Goal: Navigation & Orientation: Go to known website

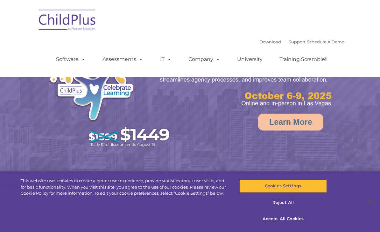
select select "MEDIUM"
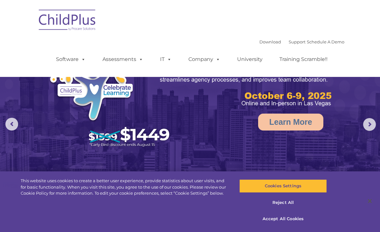
click at [68, 22] on img at bounding box center [68, 21] width 64 height 32
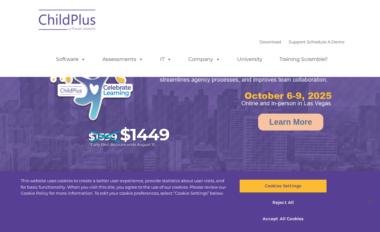
select select "MEDIUM"
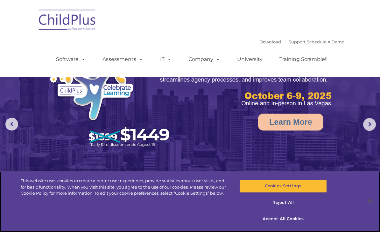
click at [316, 185] on button "Cookies Settings" at bounding box center [283, 185] width 88 height 13
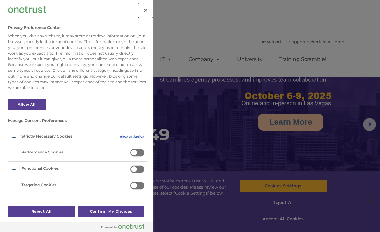
click at [148, 13] on button "Close" at bounding box center [146, 10] width 14 height 14
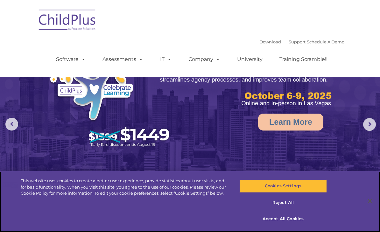
click at [272, 219] on button "Accept All Cookies" at bounding box center [283, 218] width 88 height 13
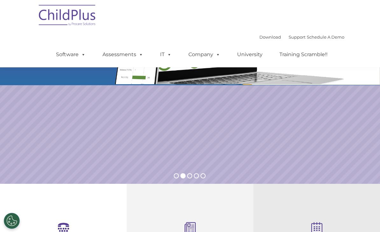
scroll to position [62, 0]
